Goal: Use online tool/utility: Utilize a website feature to perform a specific function

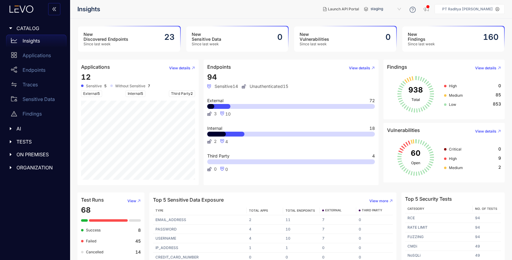
scroll to position [5, 0]
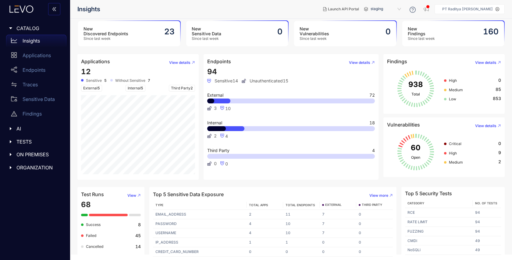
click at [235, 38] on div "New Sensitive Data Since last week 0" at bounding box center [237, 33] width 102 height 25
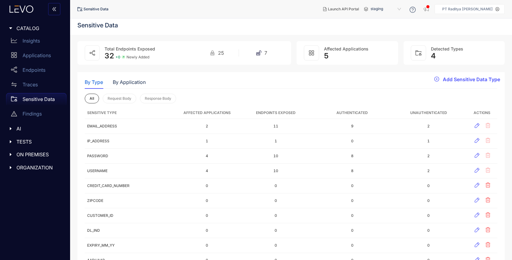
click at [327, 57] on span "5" at bounding box center [326, 55] width 5 height 9
click at [27, 54] on p "Applications" at bounding box center [37, 55] width 28 height 5
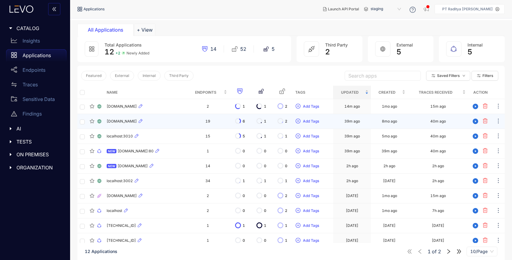
scroll to position [25, 0]
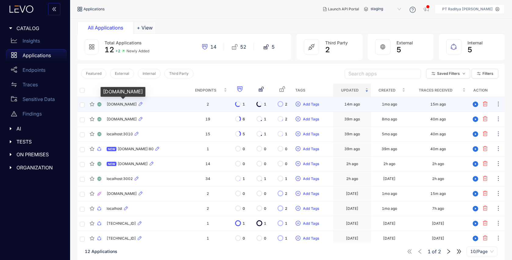
click at [120, 105] on span "[DOMAIN_NAME]" at bounding box center [122, 104] width 30 height 4
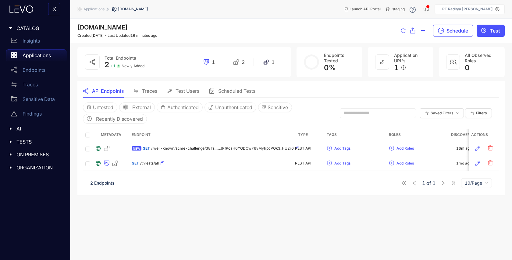
click at [57, 11] on button "button" at bounding box center [54, 9] width 12 height 12
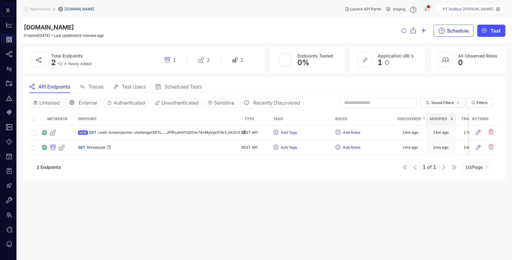
click at [9, 10] on icon "double-right" at bounding box center [8, 10] width 4 height 4
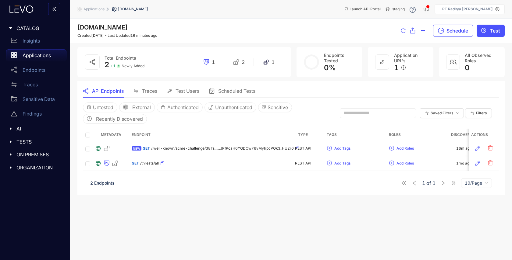
click at [51, 56] on div "Applications" at bounding box center [36, 55] width 60 height 12
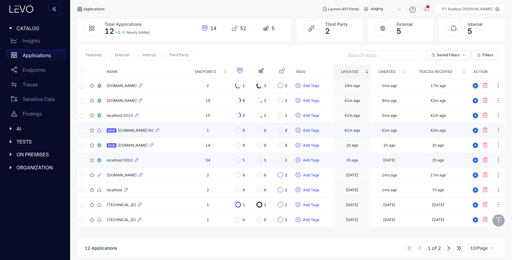
scroll to position [44, 0]
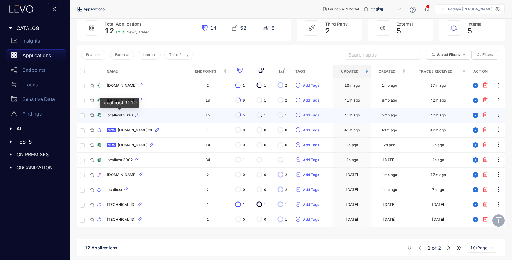
click at [127, 115] on span "localhost:3010" at bounding box center [120, 115] width 26 height 4
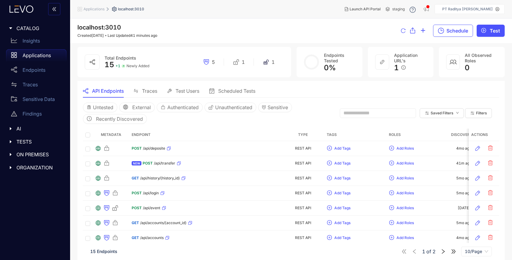
click at [154, 91] on span "Traces" at bounding box center [149, 90] width 15 height 5
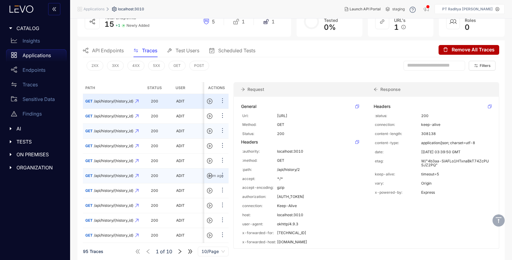
scroll to position [42, 0]
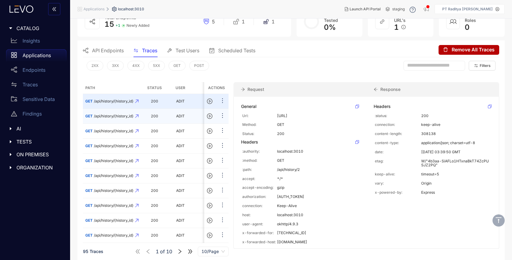
click at [144, 119] on td "200" at bounding box center [154, 116] width 21 height 15
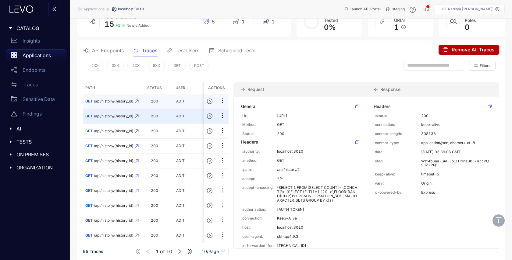
click at [152, 102] on td "200" at bounding box center [154, 101] width 21 height 15
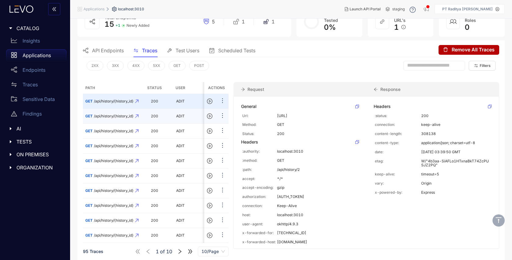
click at [151, 110] on td "200" at bounding box center [154, 116] width 21 height 15
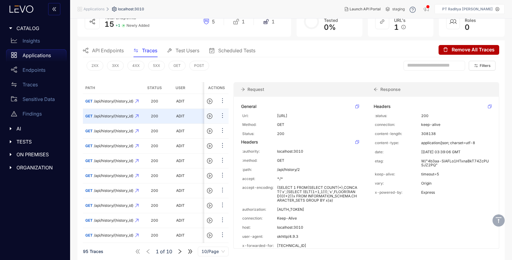
click at [150, 120] on td "200" at bounding box center [154, 116] width 21 height 15
click at [151, 228] on td "200" at bounding box center [154, 235] width 21 height 15
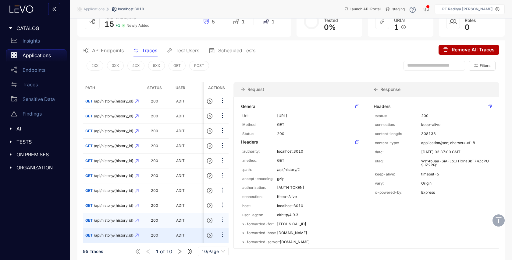
click at [147, 216] on td "200" at bounding box center [154, 221] width 21 height 15
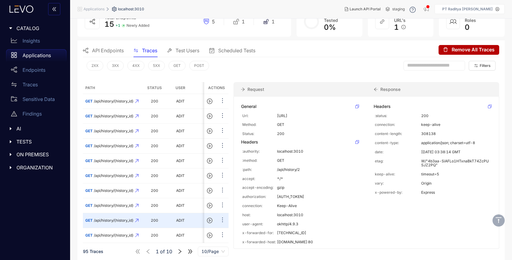
click at [178, 250] on icon "right" at bounding box center [179, 251] width 5 height 5
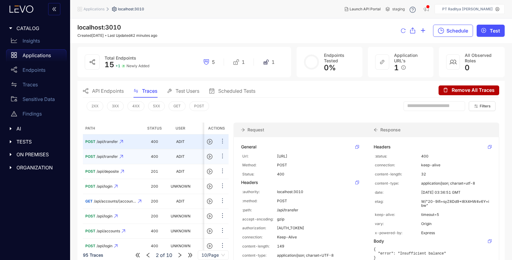
click at [136, 154] on td "POST /api/transfer" at bounding box center [113, 157] width 61 height 15
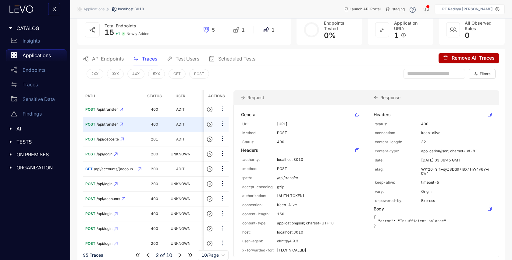
scroll to position [42, 0]
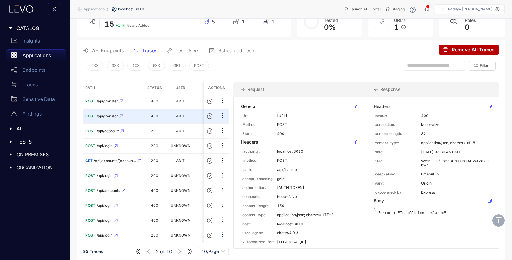
click at [150, 251] on icon "left" at bounding box center [147, 251] width 5 height 5
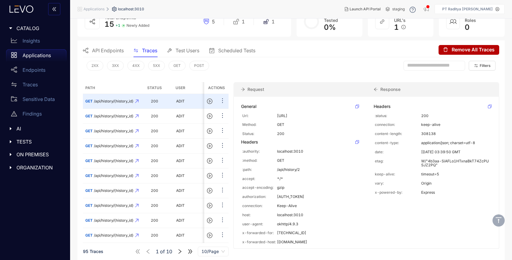
click at [186, 48] on span "Test Users" at bounding box center [187, 50] width 24 height 5
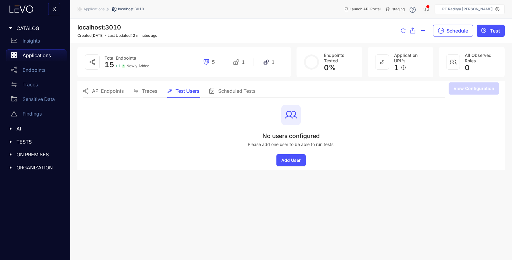
click at [223, 85] on div "Scheduled Tests" at bounding box center [232, 91] width 46 height 13
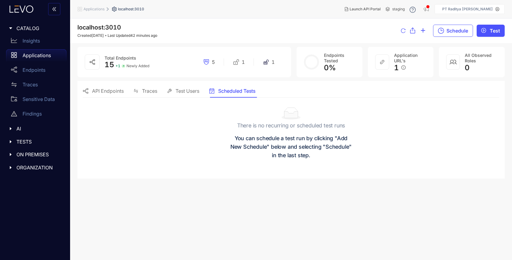
click at [117, 92] on span "API Endpoints" at bounding box center [108, 90] width 32 height 5
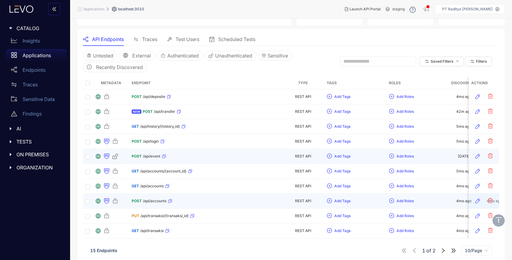
scroll to position [56, 0]
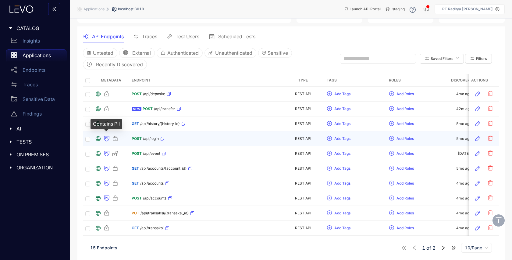
click at [107, 138] on icon at bounding box center [107, 139] width 6 height 6
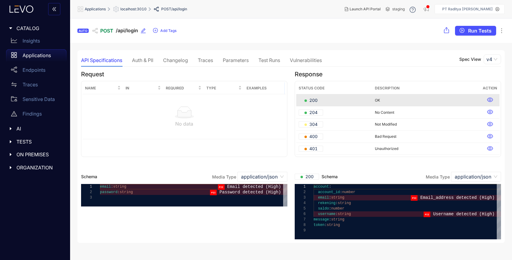
scroll to position [0, 0]
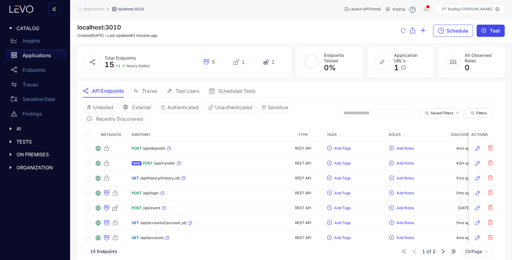
click at [489, 36] on button "Test" at bounding box center [490, 31] width 28 height 12
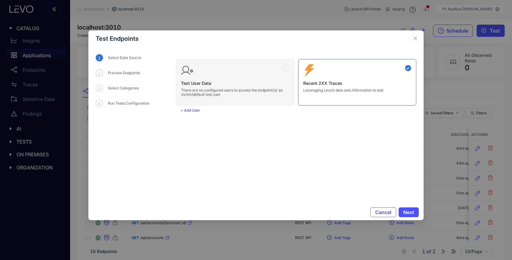
click at [275, 82] on div "Test User Data There are no configured users to access the endpoint(s) as victi…" at bounding box center [296, 79] width 240 height 51
click at [406, 210] on span "Next" at bounding box center [408, 212] width 11 height 5
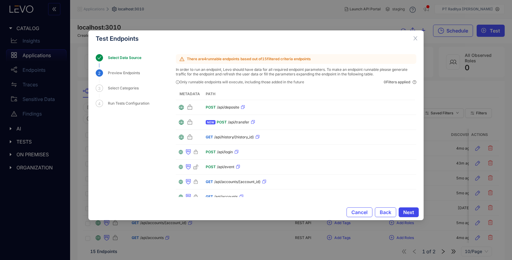
click at [402, 215] on button "Next" at bounding box center [408, 213] width 20 height 10
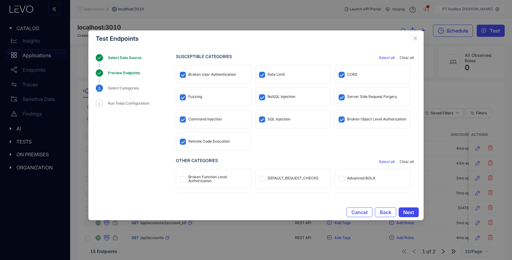
click at [402, 215] on button "Next" at bounding box center [408, 213] width 20 height 10
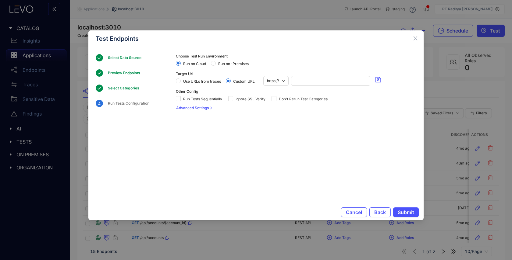
click at [402, 215] on span "Submit" at bounding box center [406, 212] width 16 height 5
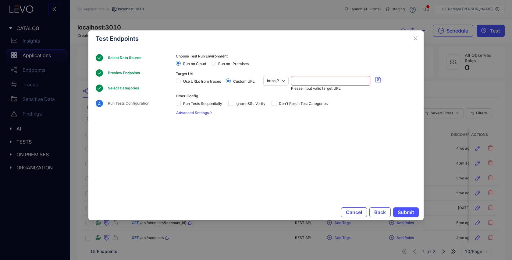
click at [349, 214] on span "Cancel" at bounding box center [354, 212] width 16 height 5
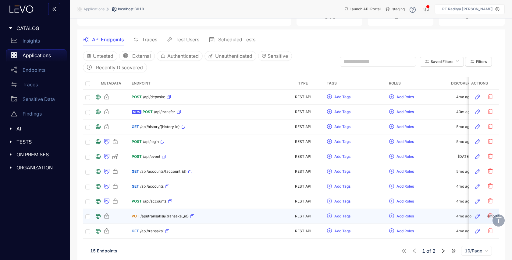
scroll to position [56, 0]
